Goal: Navigation & Orientation: Find specific page/section

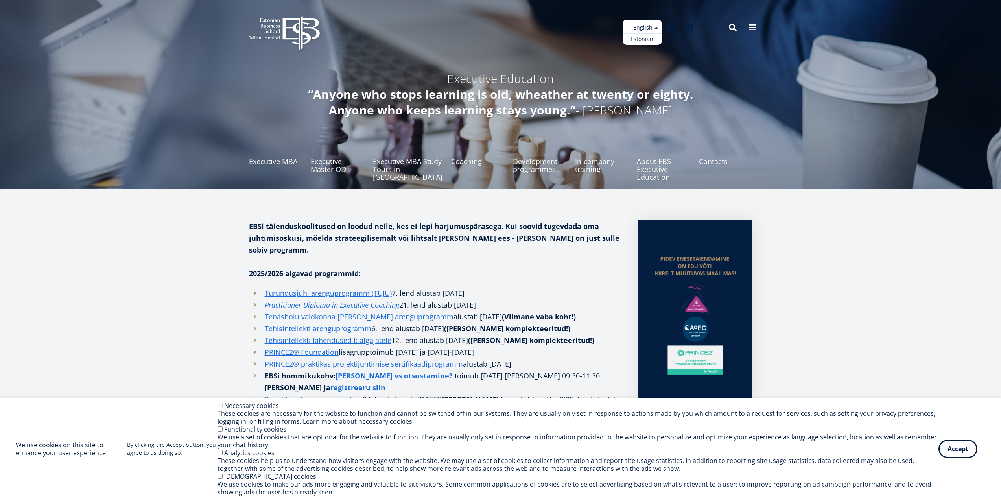
click at [656, 26] on ul "Estonian English" at bounding box center [642, 32] width 39 height 25
click at [641, 42] on link "Estonian" at bounding box center [642, 38] width 39 height 11
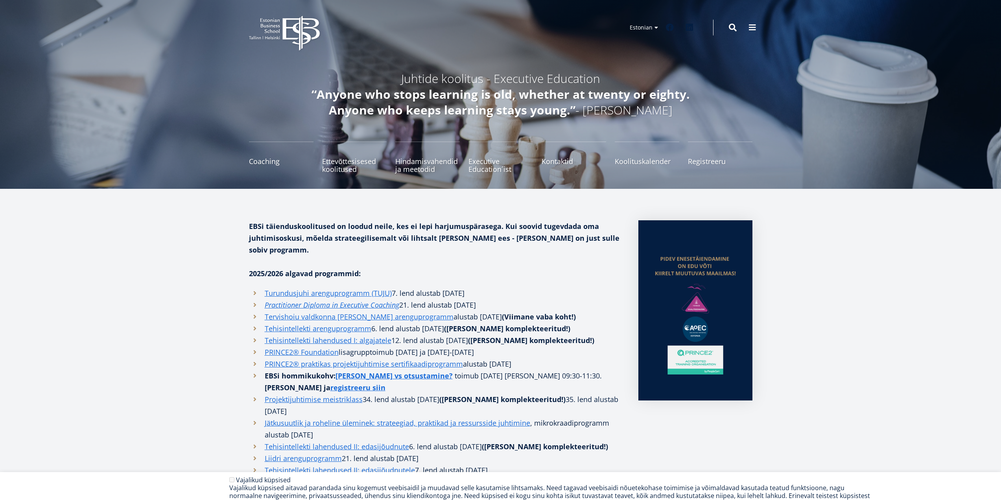
click at [758, 26] on button at bounding box center [752, 28] width 16 height 16
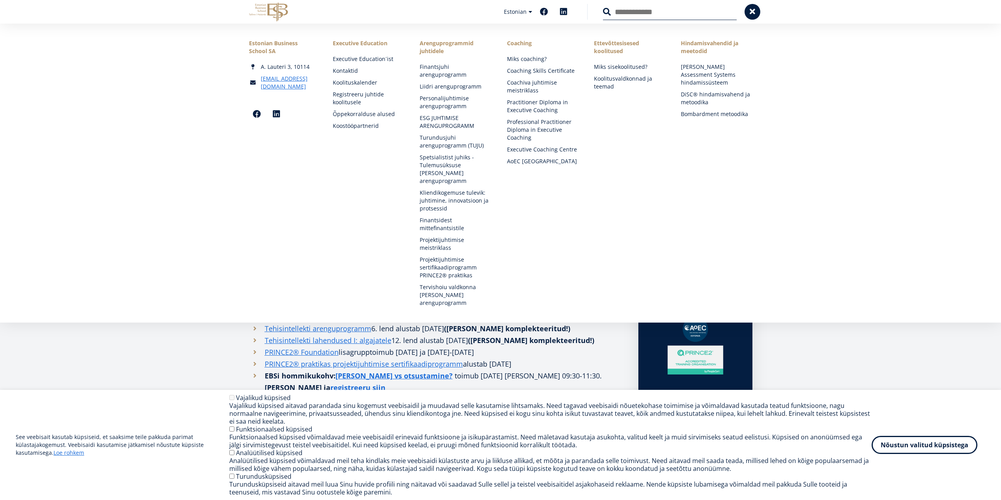
click at [523, 43] on link "Coaching" at bounding box center [542, 43] width 71 height 8
